Goal: Find specific page/section: Find specific page/section

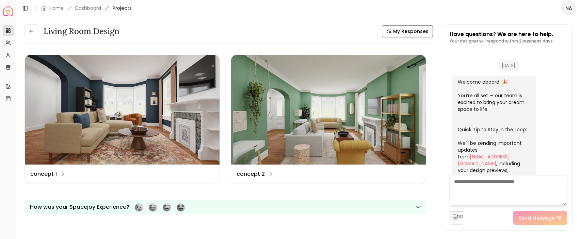
scroll to position [624, 0]
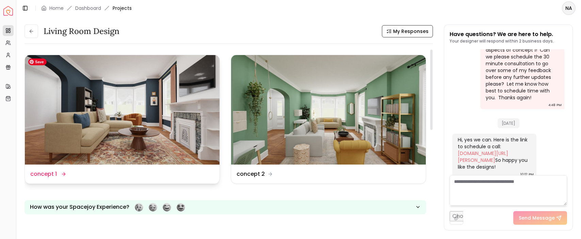
click at [118, 127] on img at bounding box center [122, 110] width 195 height 110
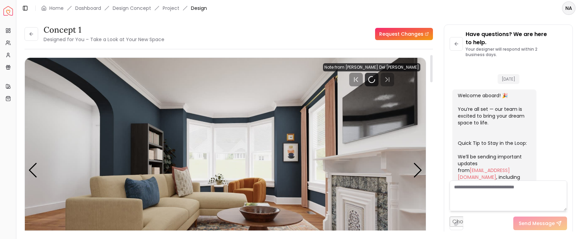
scroll to position [632, 0]
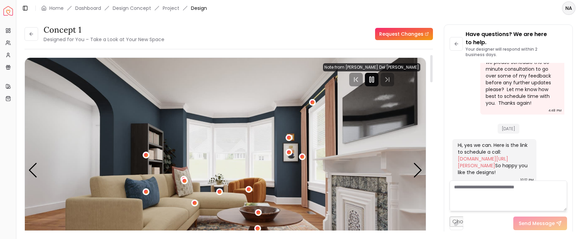
click at [376, 83] on icon "Pause" at bounding box center [372, 80] width 8 height 8
click at [417, 170] on div "Next slide" at bounding box center [417, 170] width 9 height 15
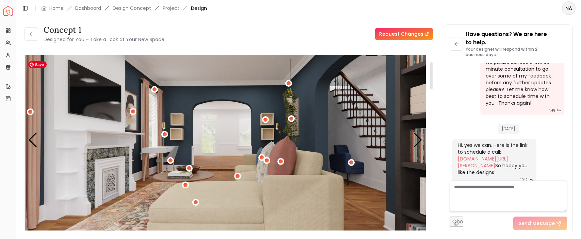
scroll to position [55, 0]
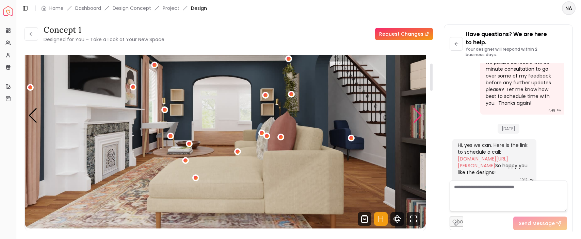
click at [416, 115] on div "Next slide" at bounding box center [417, 115] width 9 height 15
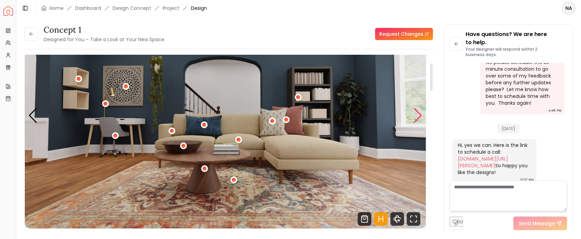
click at [418, 118] on div "Next slide" at bounding box center [417, 115] width 9 height 15
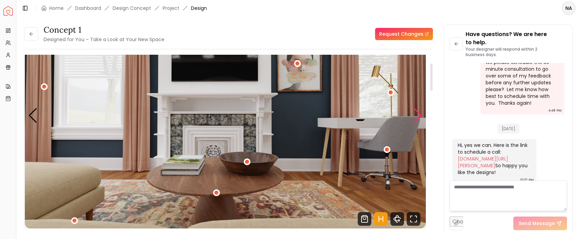
click at [416, 118] on div "Next slide" at bounding box center [417, 115] width 9 height 15
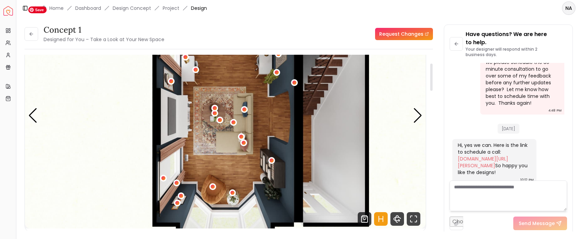
click at [200, 123] on img "5 / 5" at bounding box center [225, 116] width 401 height 226
